Goal: Task Accomplishment & Management: Manage account settings

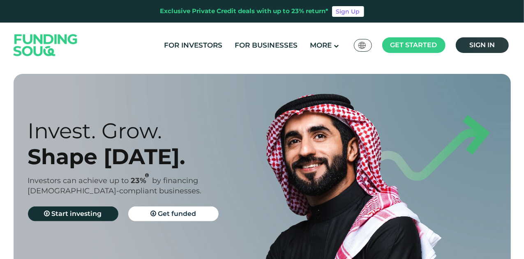
click at [473, 42] on span "Sign in" at bounding box center [481, 45] width 25 height 8
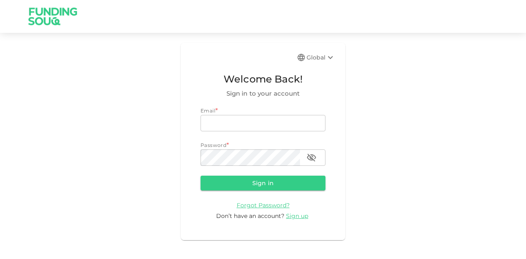
type input "[EMAIL_ADDRESS][PERSON_NAME][DOMAIN_NAME]"
click at [225, 185] on button "Sign in" at bounding box center [263, 183] width 125 height 15
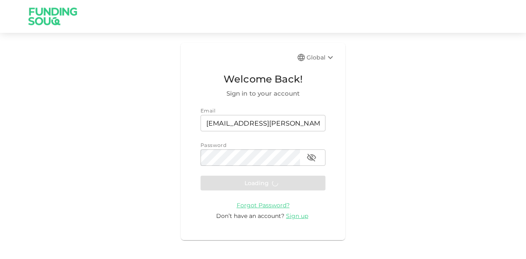
click at [226, 184] on form "Email email [EMAIL_ADDRESS][PERSON_NAME][DOMAIN_NAME] email Password password p…" at bounding box center [263, 164] width 125 height 114
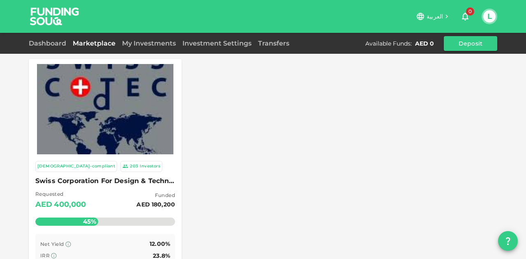
click at [89, 44] on link "Marketplace" at bounding box center [93, 43] width 49 height 8
click at [144, 44] on link "My Investments" at bounding box center [149, 43] width 60 height 8
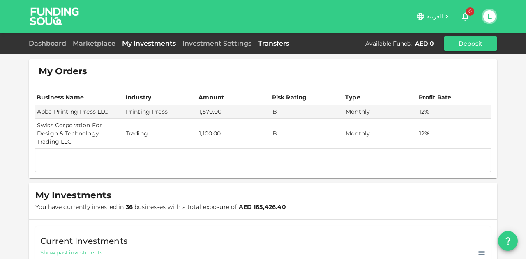
click at [283, 42] on link "Transfers" at bounding box center [274, 43] width 38 height 8
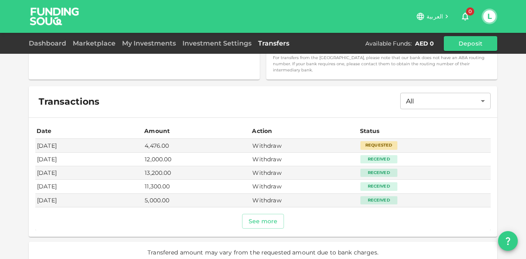
scroll to position [243, 0]
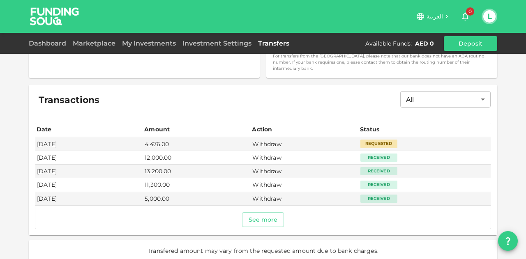
click at [269, 222] on div "Date Amount Action Status Sep 17, 2025 4,476.00 Withdraw Requested Sep 12, 2025…" at bounding box center [263, 175] width 469 height 119
click at [266, 212] on button "See more" at bounding box center [263, 219] width 42 height 15
